Goal: Obtain resource: Download file/media

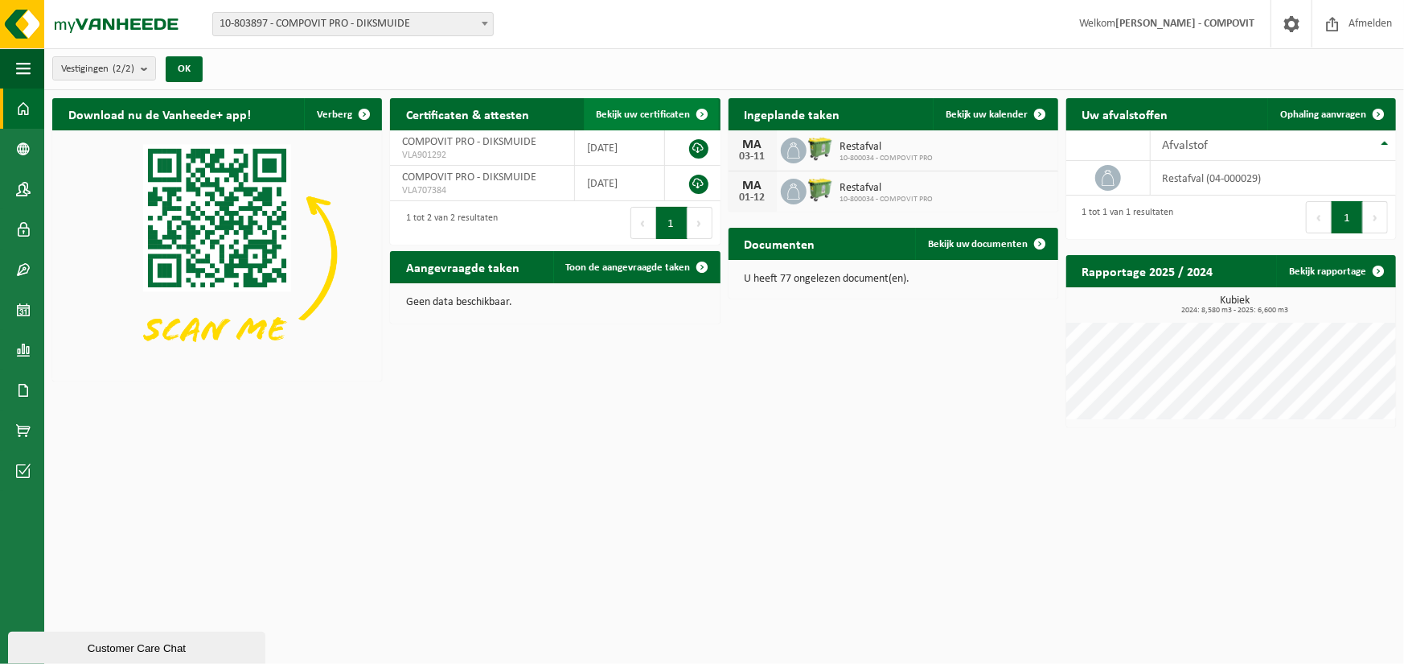
click at [620, 113] on span "Bekijk uw certificaten" at bounding box center [644, 114] width 94 height 10
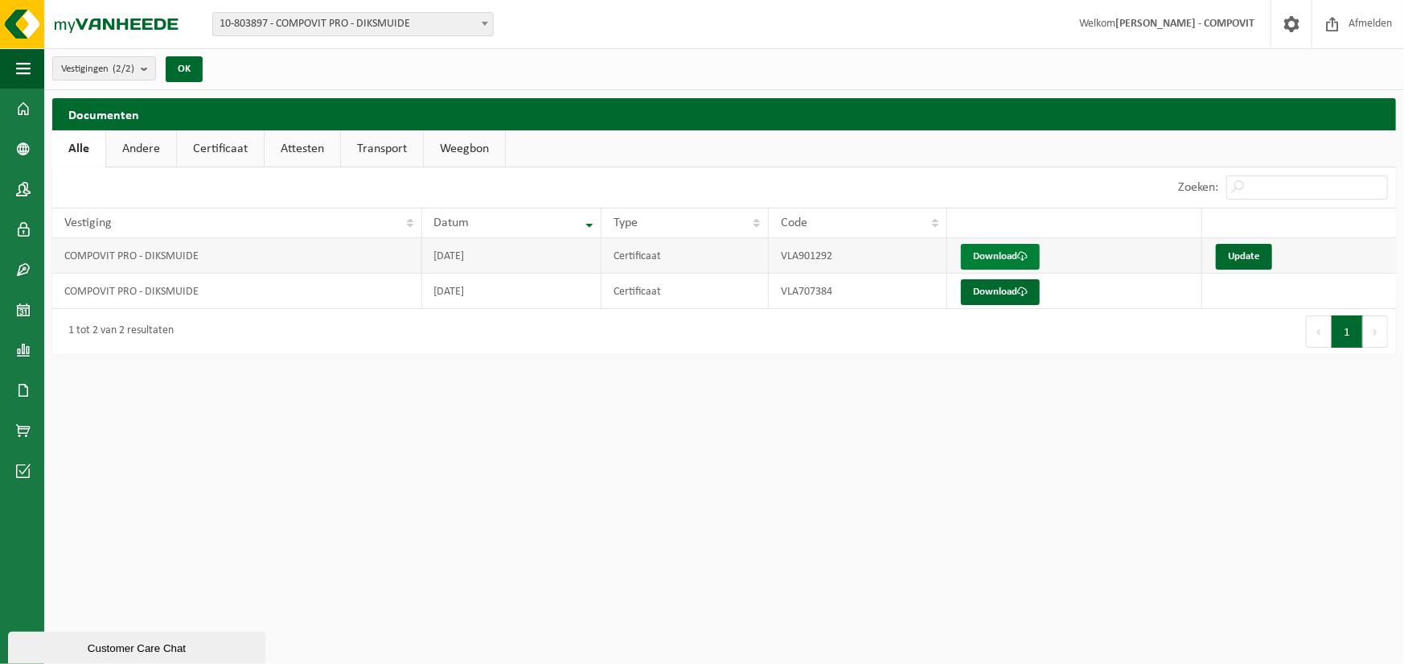
click at [980, 264] on link "Download" at bounding box center [1000, 257] width 79 height 26
click at [293, 147] on link "Attesten" at bounding box center [303, 148] width 76 height 37
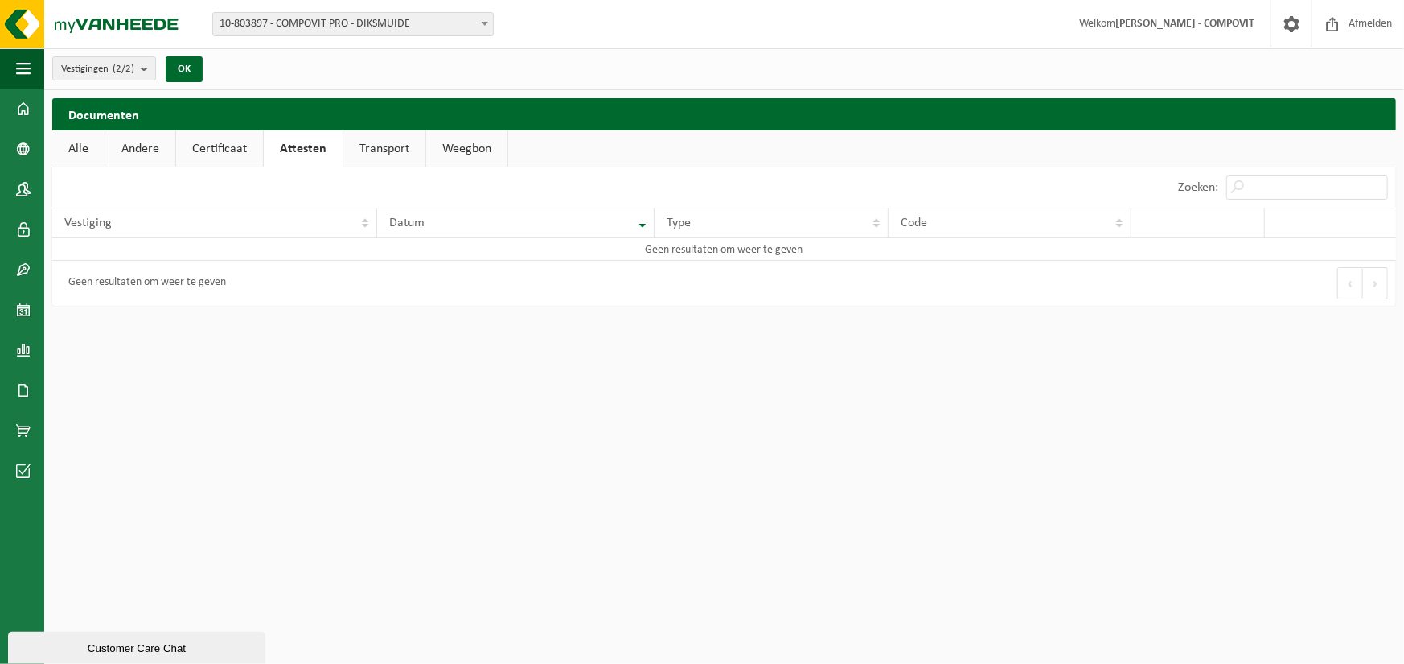
click at [367, 150] on link "Transport" at bounding box center [384, 148] width 82 height 37
click at [195, 146] on link "Certificaat" at bounding box center [219, 148] width 87 height 37
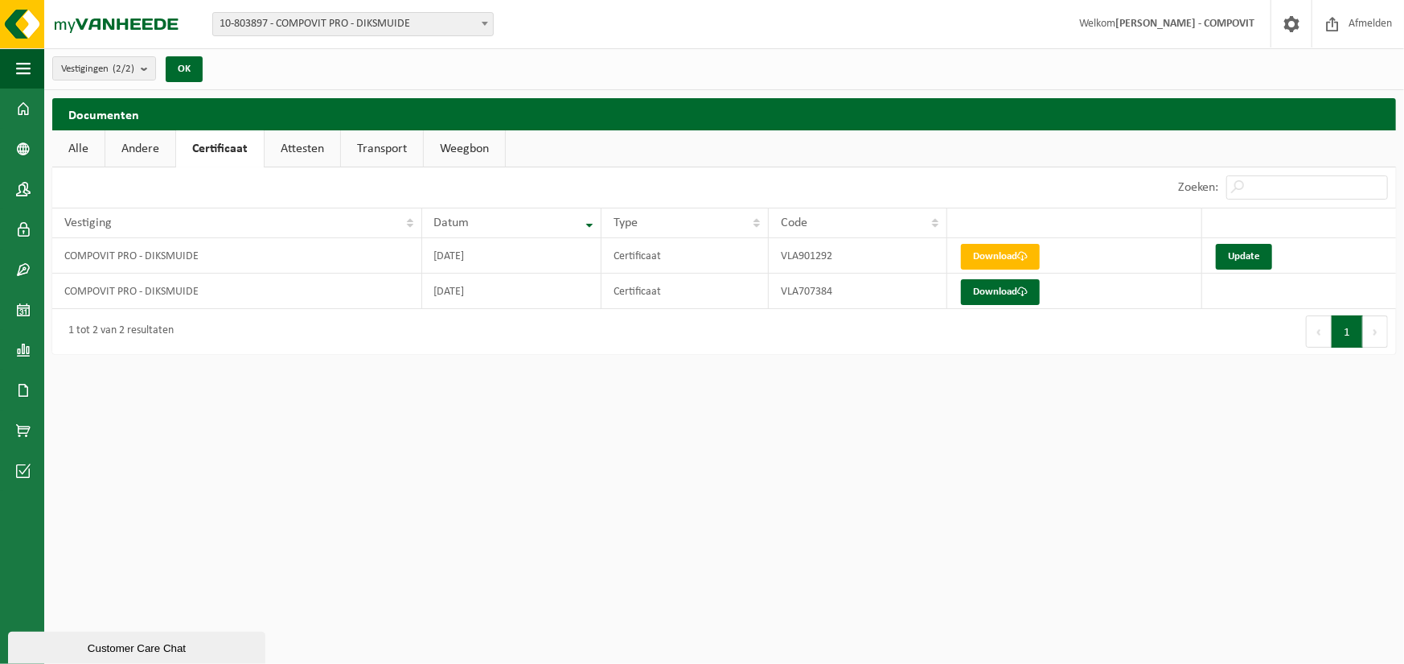
click at [146, 148] on link "Andere" at bounding box center [140, 148] width 70 height 37
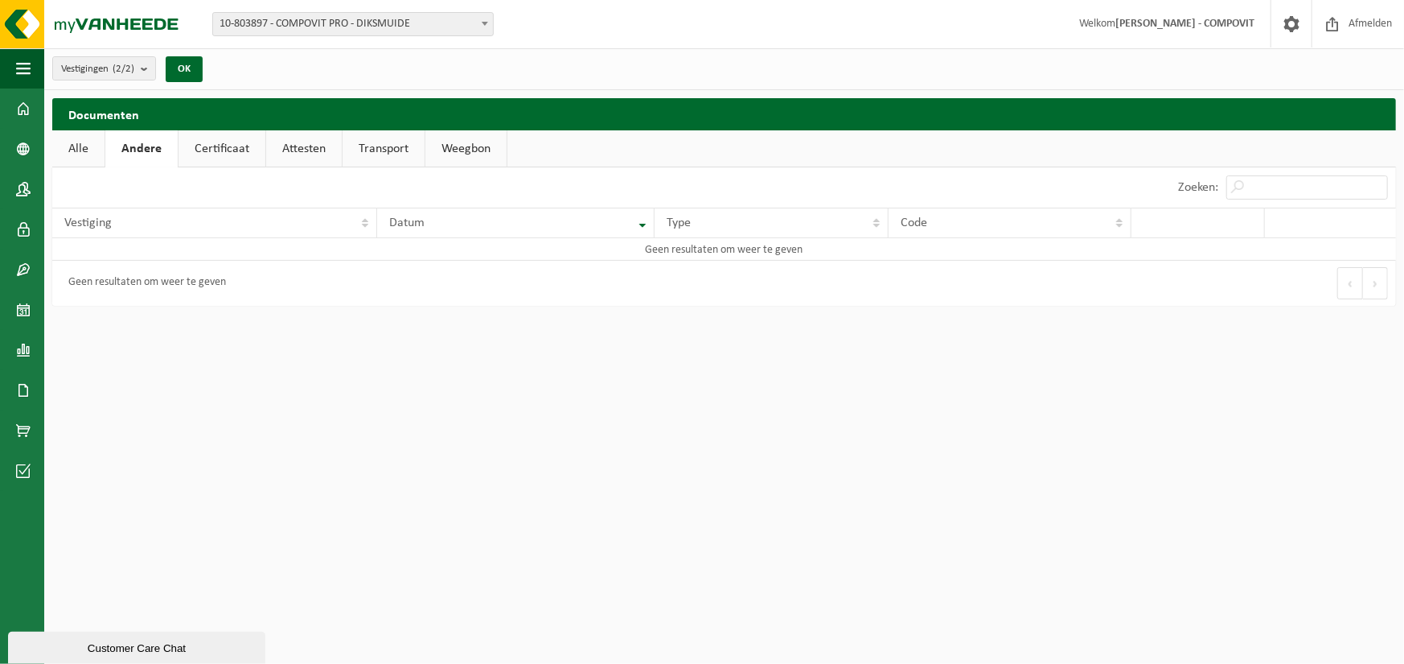
click at [96, 148] on link "Alle" at bounding box center [78, 148] width 52 height 37
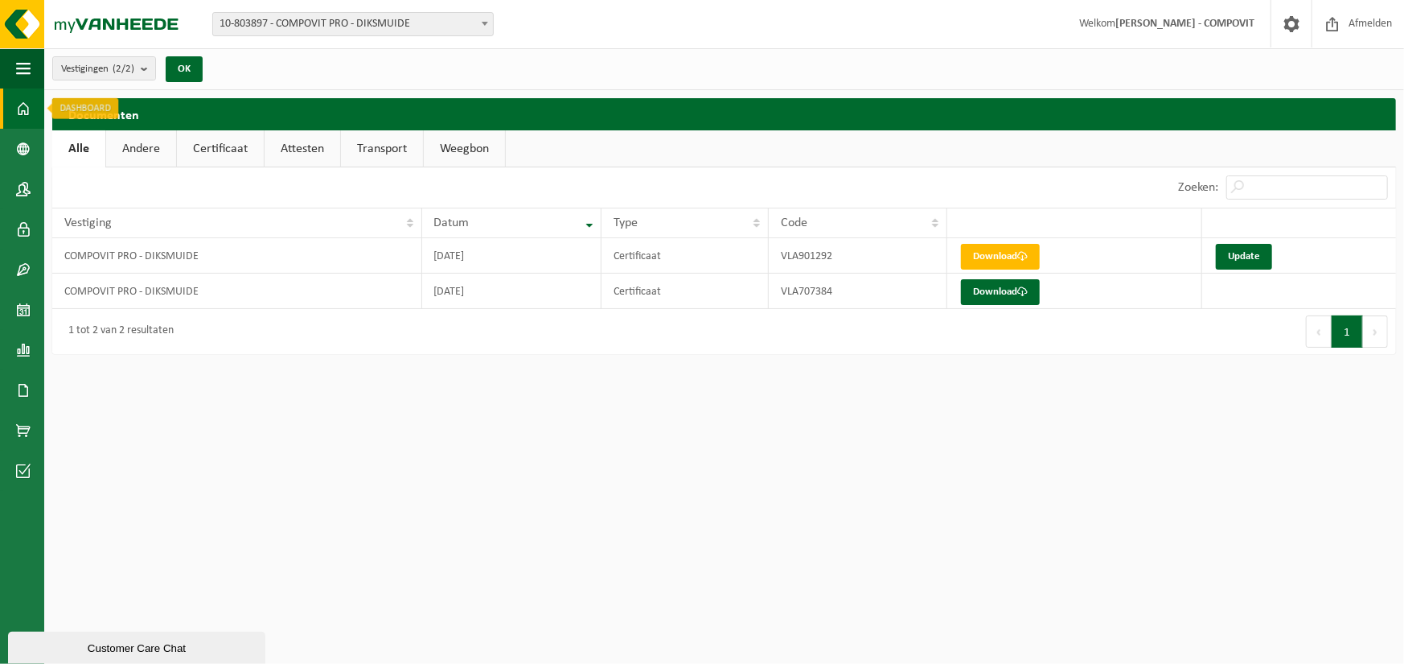
click at [19, 105] on span at bounding box center [23, 108] width 14 height 40
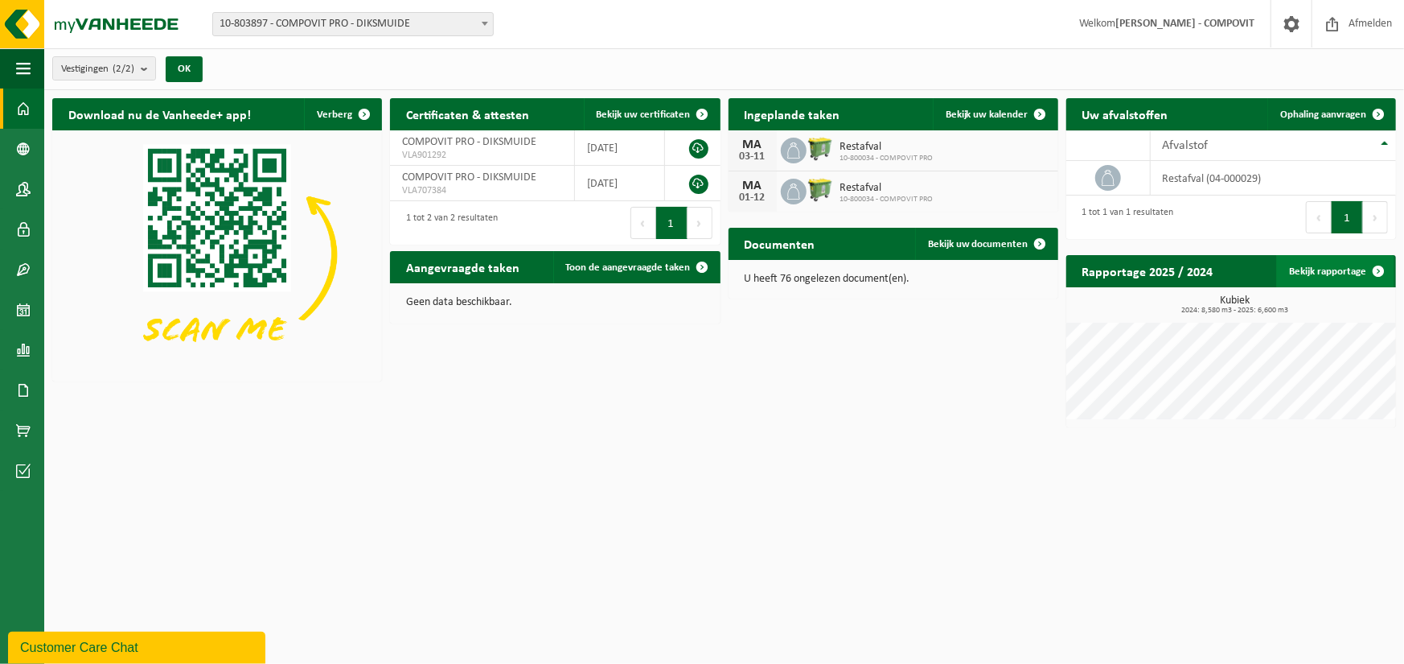
click at [1350, 267] on link "Bekijk rapportage" at bounding box center [1336, 271] width 118 height 32
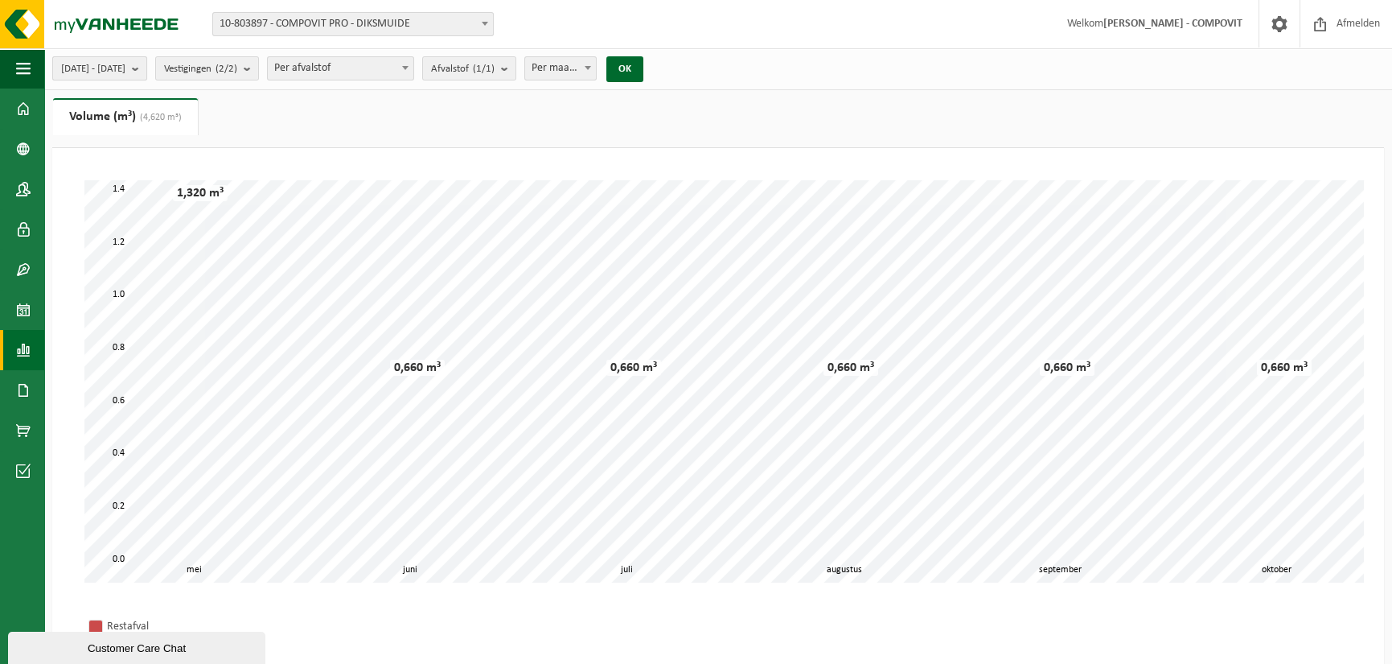
click at [102, 66] on span "2025-05-01 - 2025-10-09" at bounding box center [93, 69] width 64 height 24
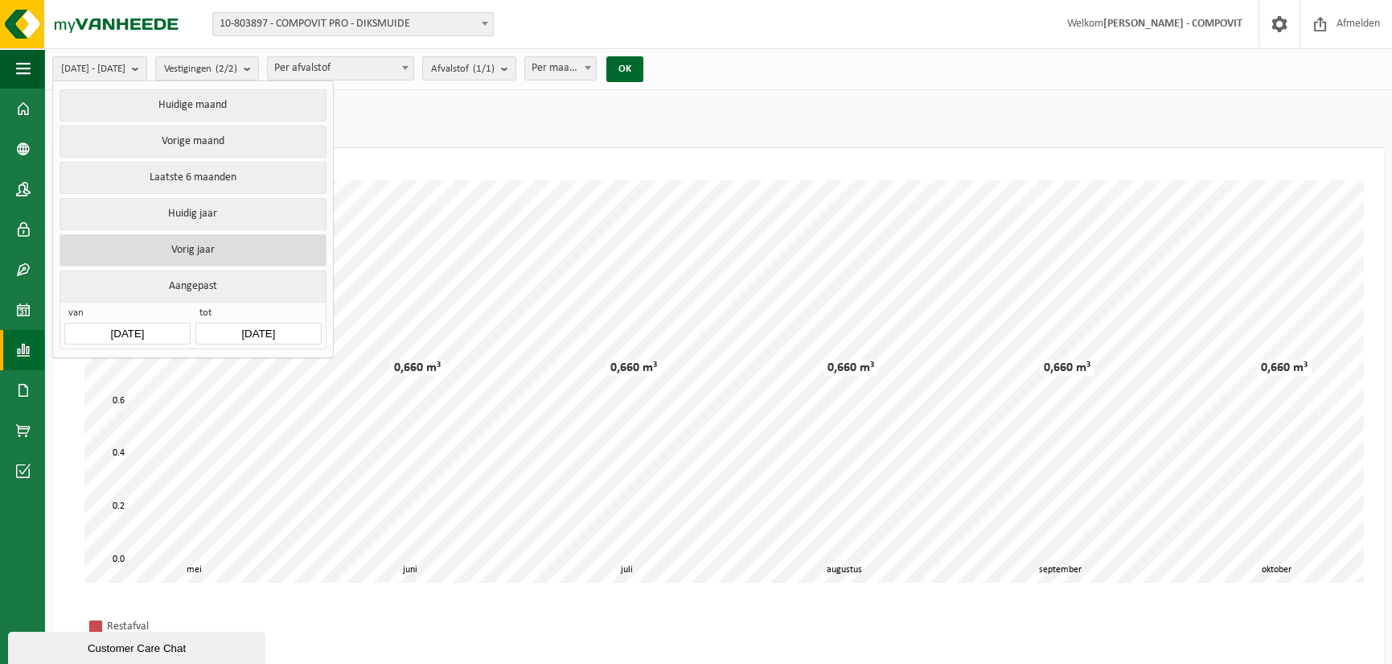
click at [138, 240] on button "Vorig jaar" at bounding box center [193, 250] width 266 height 32
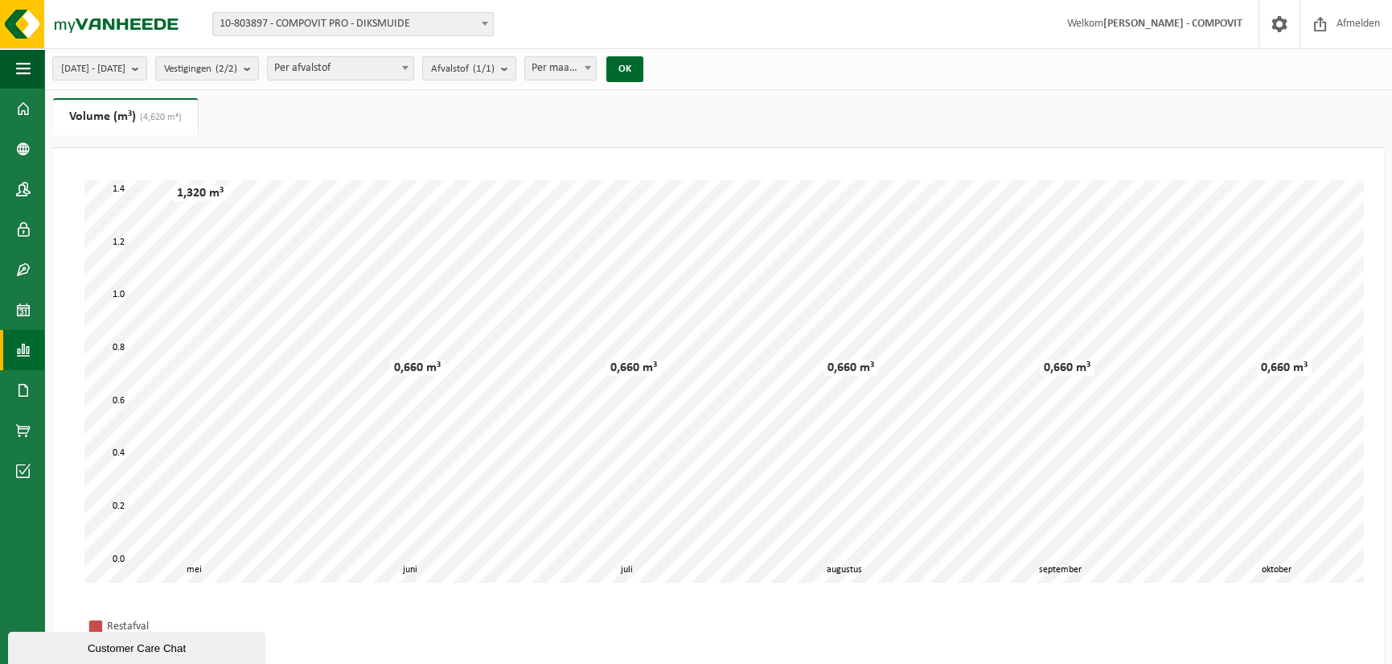
click at [596, 63] on span "Per maand" at bounding box center [560, 68] width 71 height 23
click at [30, 70] on span "button" at bounding box center [23, 68] width 14 height 40
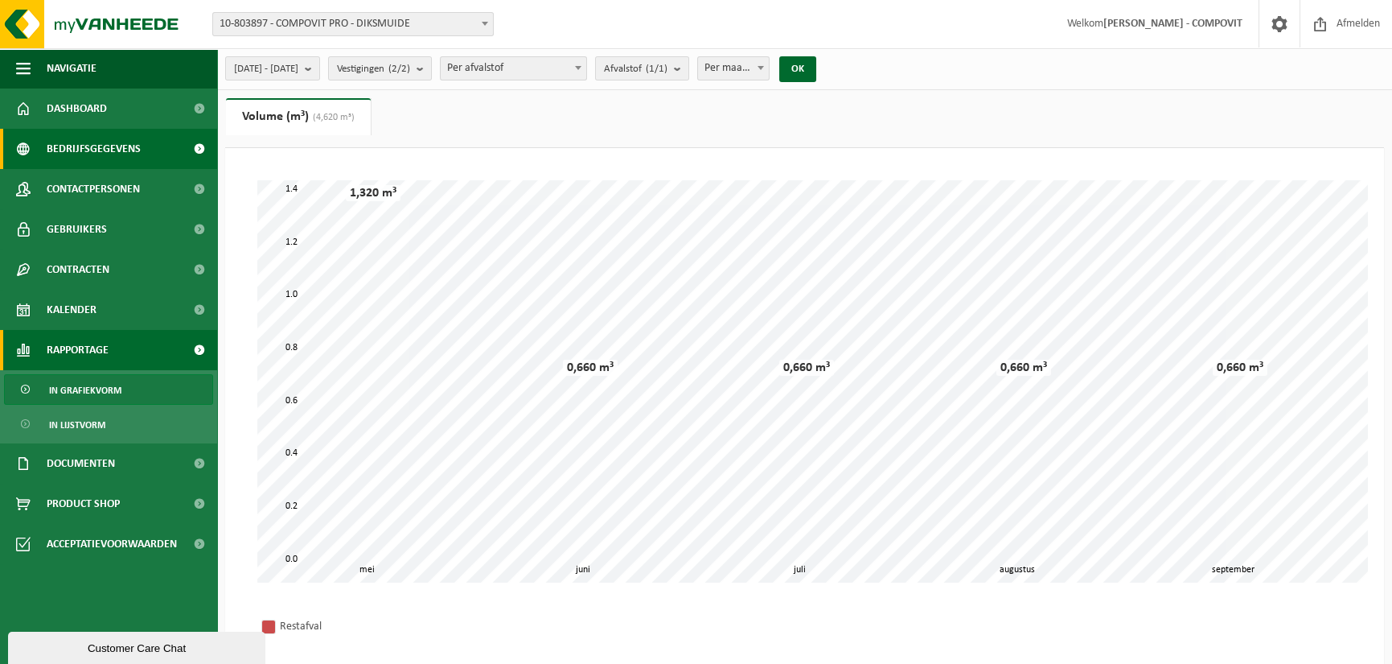
click at [60, 153] on span "Bedrijfsgegevens" at bounding box center [94, 149] width 94 height 40
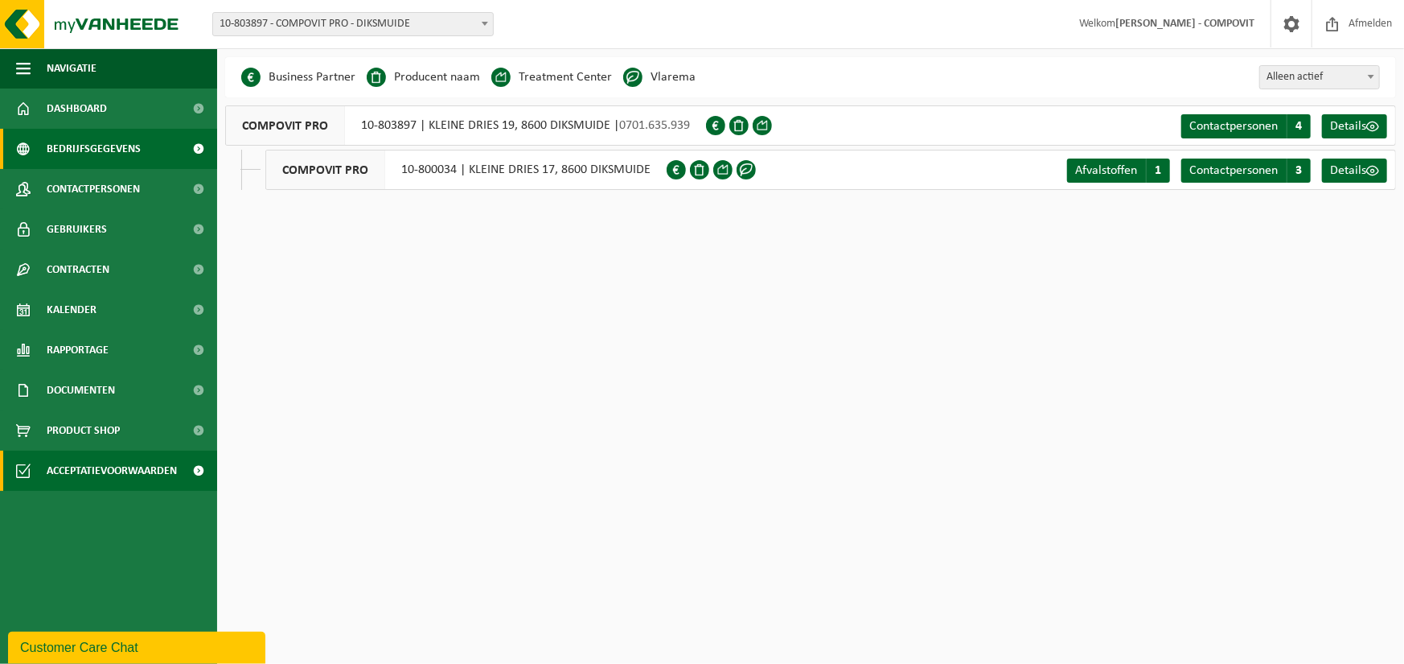
drag, startPoint x: 88, startPoint y: 477, endPoint x: 92, endPoint y: 463, distance: 14.8
click at [90, 479] on span "Acceptatievoorwaarden" at bounding box center [112, 470] width 130 height 40
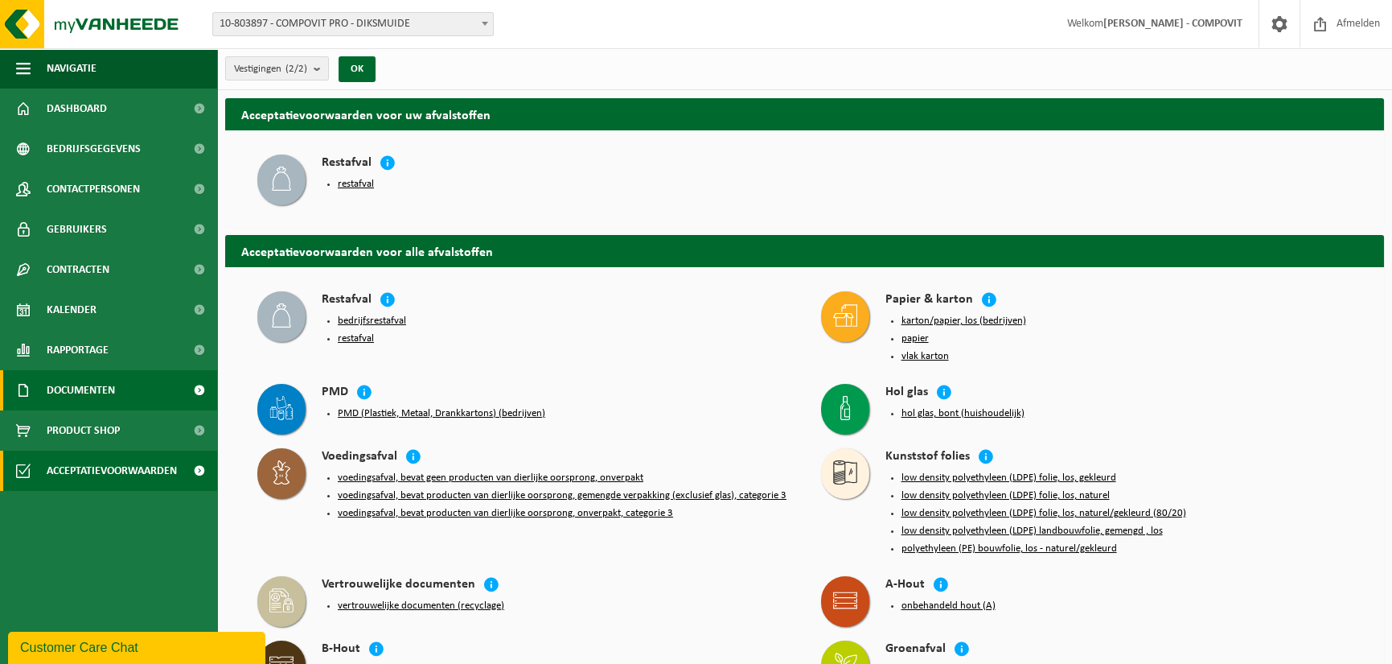
click at [101, 386] on span "Documenten" at bounding box center [81, 390] width 68 height 40
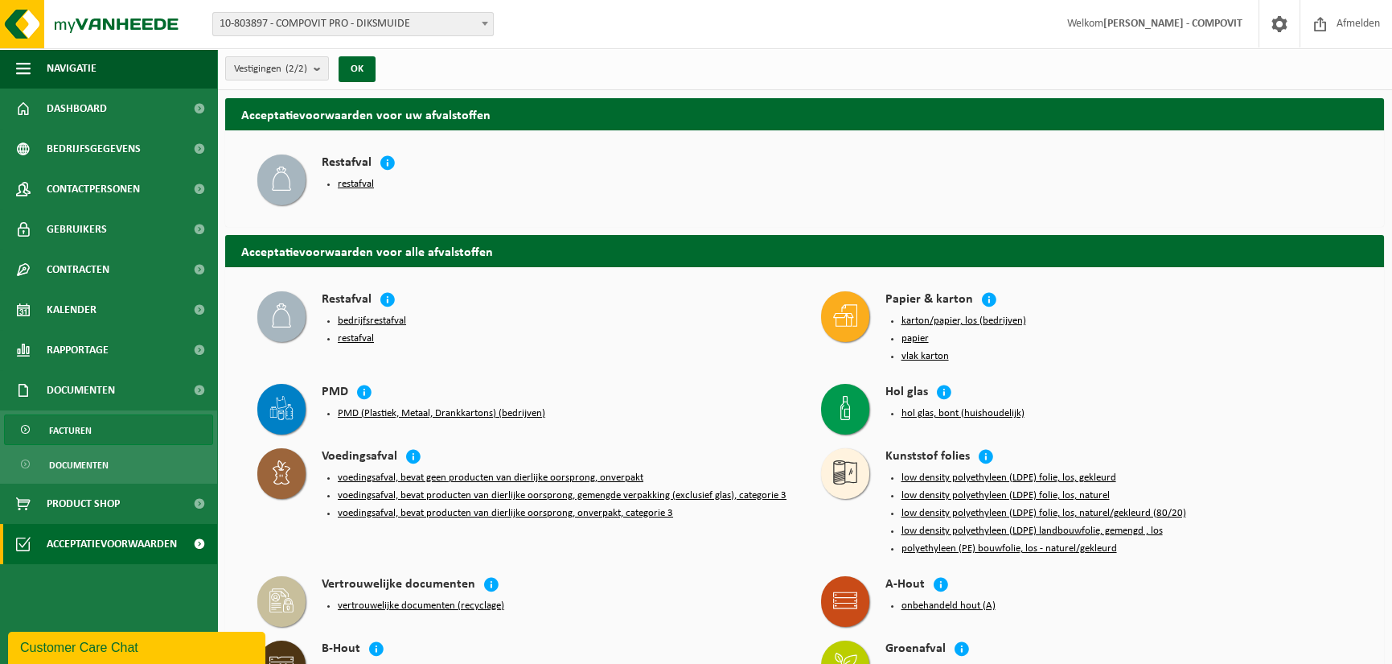
click at [72, 433] on span "Facturen" at bounding box center [70, 430] width 43 height 31
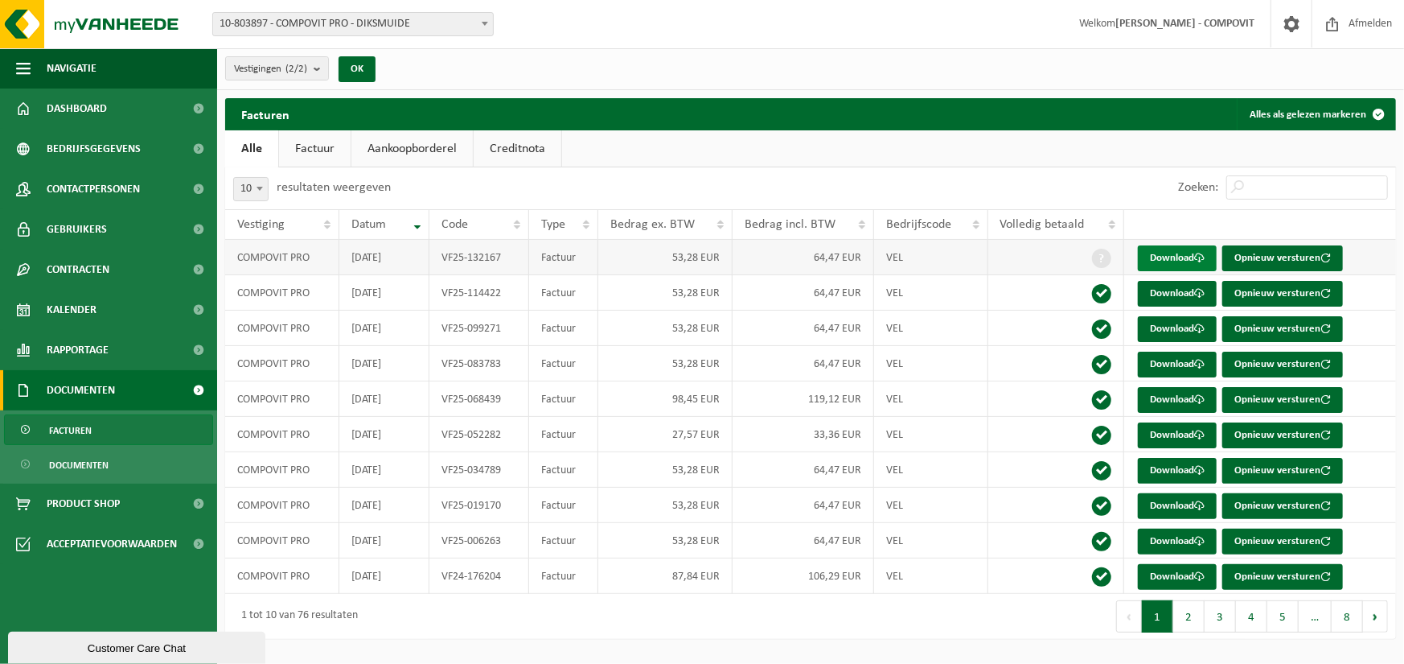
click at [1184, 253] on link "Download" at bounding box center [1177, 258] width 79 height 26
